Goal: Task Accomplishment & Management: Manage account settings

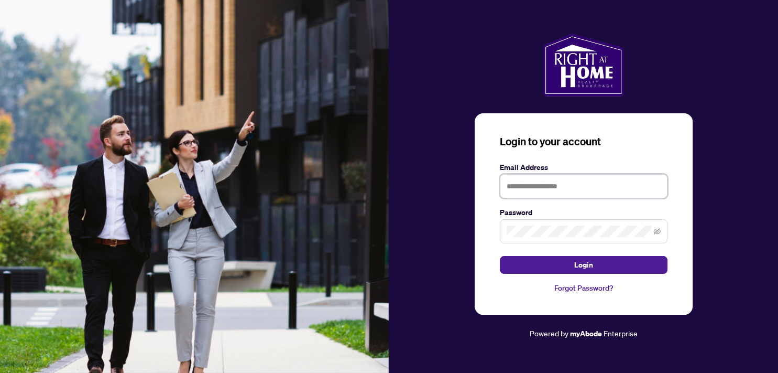
click at [526, 186] on input "text" at bounding box center [584, 186] width 168 height 24
type input "**********"
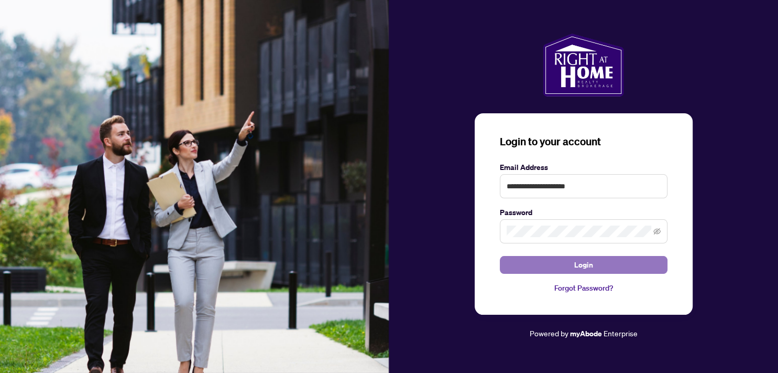
click at [567, 264] on button "Login" at bounding box center [584, 265] width 168 height 18
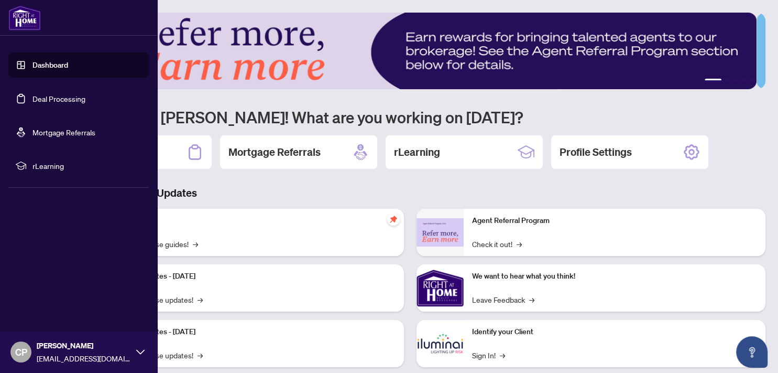
click at [58, 99] on link "Deal Processing" at bounding box center [58, 98] width 53 height 9
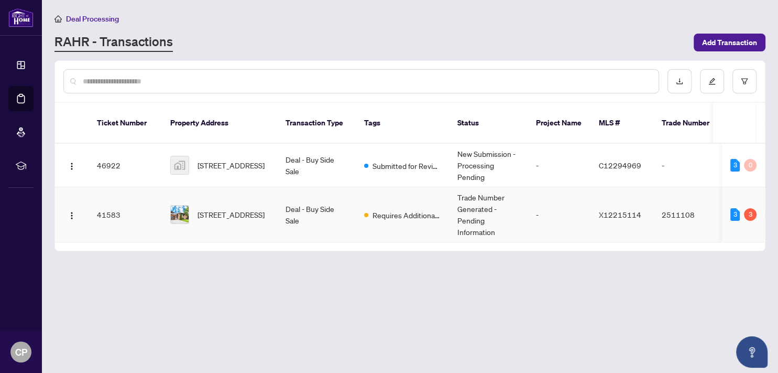
click at [362, 201] on td "Requires Additional Docs" at bounding box center [402, 214] width 93 height 55
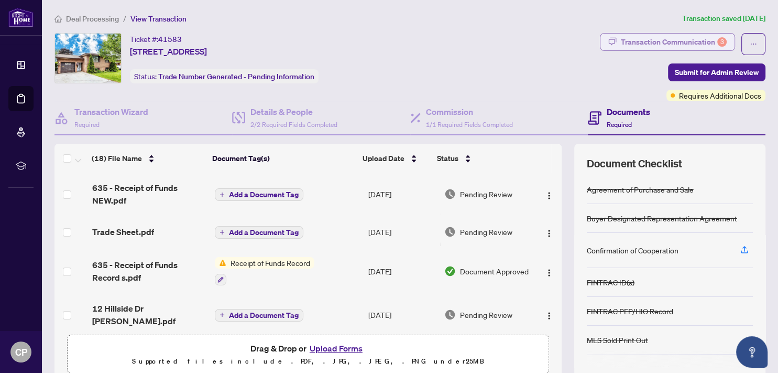
click at [702, 39] on div "Transaction Communication 3" at bounding box center [674, 42] width 106 height 17
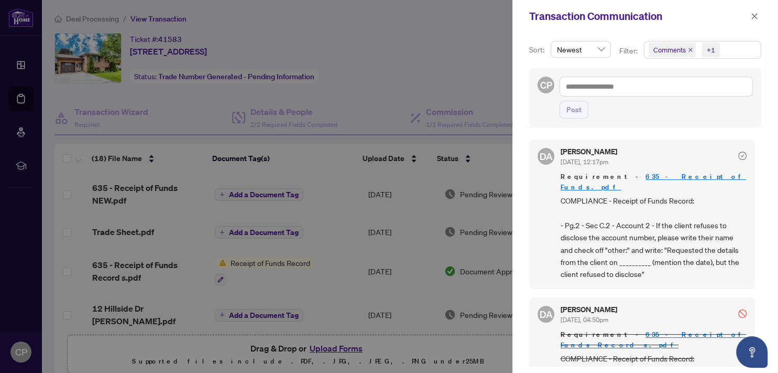
click at [490, 41] on div at bounding box center [389, 186] width 778 height 373
click at [754, 14] on icon "close" at bounding box center [754, 16] width 7 height 7
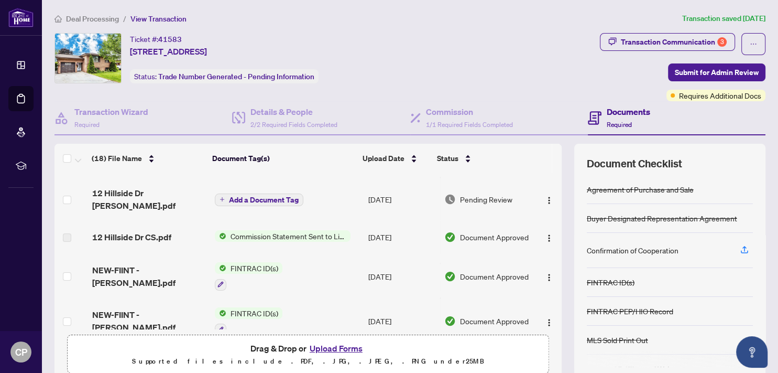
scroll to position [58, 0]
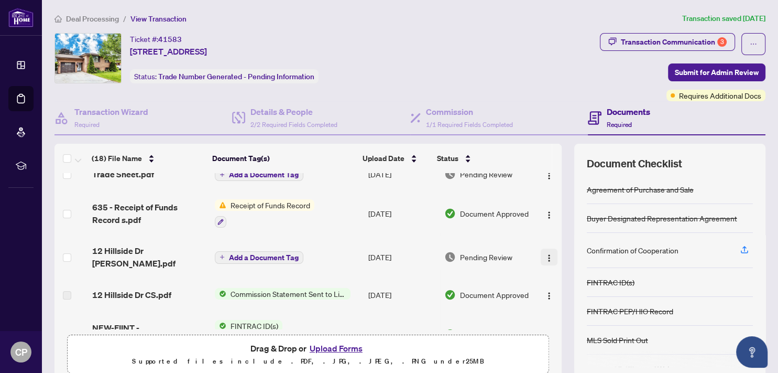
click at [545, 254] on img "button" at bounding box center [549, 258] width 8 height 8
click at [511, 231] on td "Document Approved" at bounding box center [487, 213] width 95 height 45
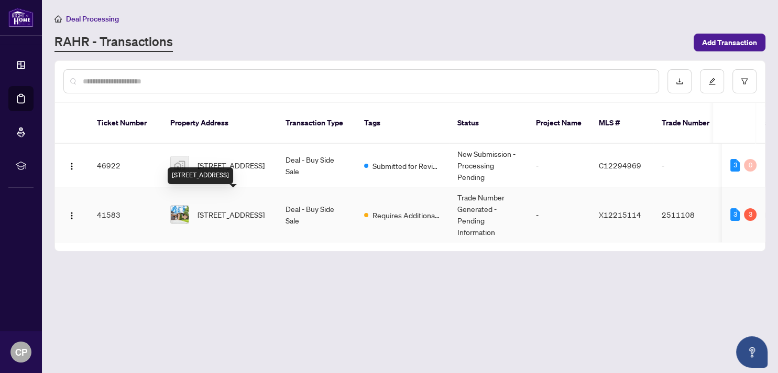
click at [225, 209] on span "[STREET_ADDRESS]" at bounding box center [231, 215] width 67 height 12
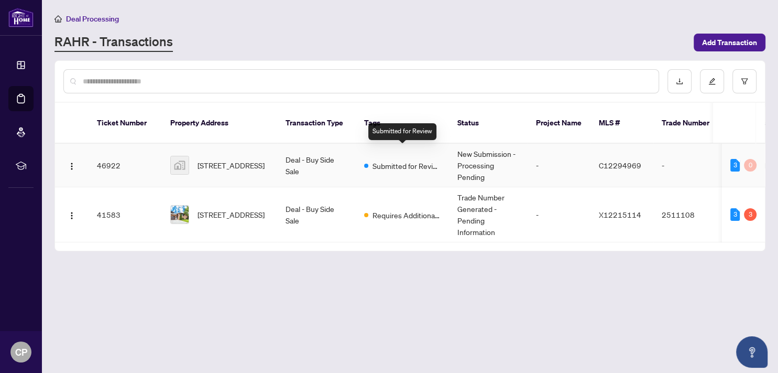
click at [372, 159] on div "Submitted for Review" at bounding box center [402, 165] width 77 height 13
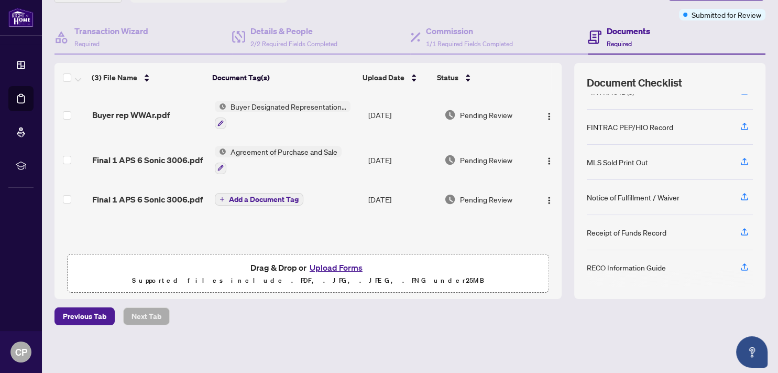
scroll to position [113, 0]
click at [740, 192] on icon "button" at bounding box center [744, 195] width 9 height 9
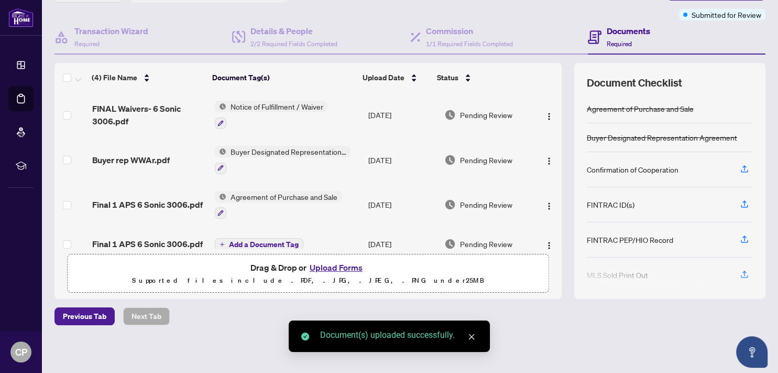
scroll to position [20, 0]
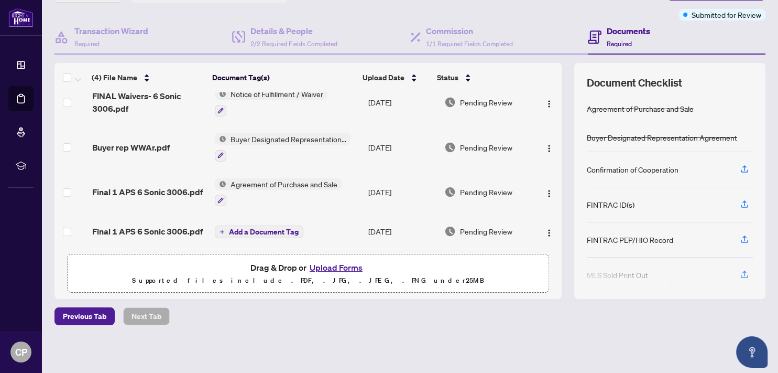
click at [323, 265] on button "Upload Forms" at bounding box center [336, 267] width 59 height 14
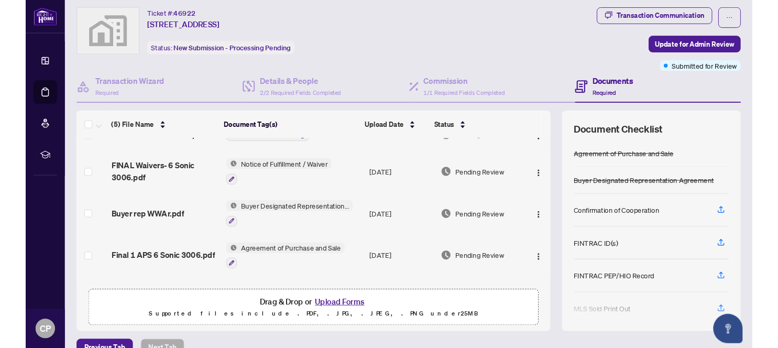
scroll to position [0, 0]
